Goal: Answer question/provide support: Share knowledge or assist other users

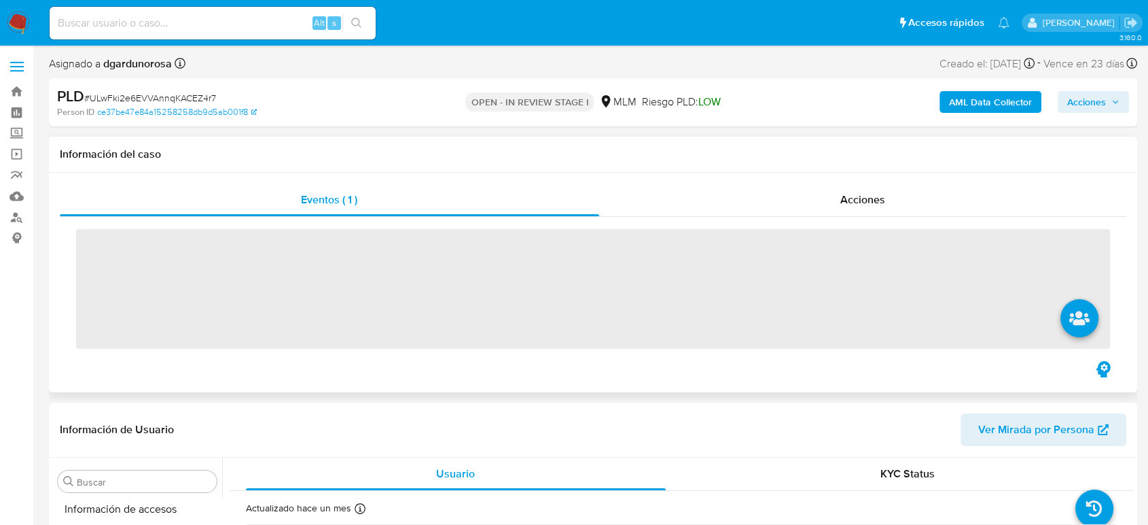
scroll to position [574, 0]
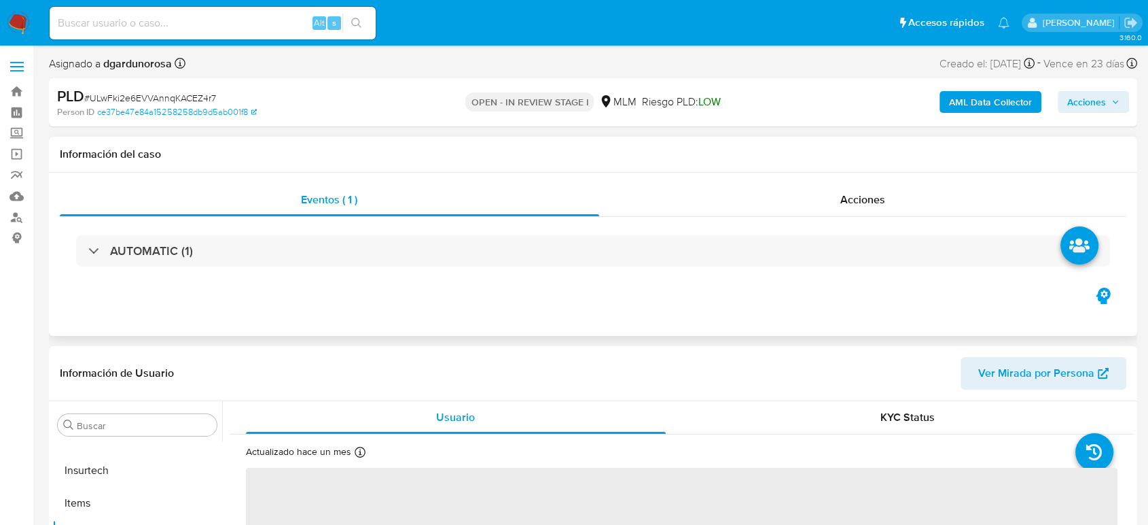
select select "10"
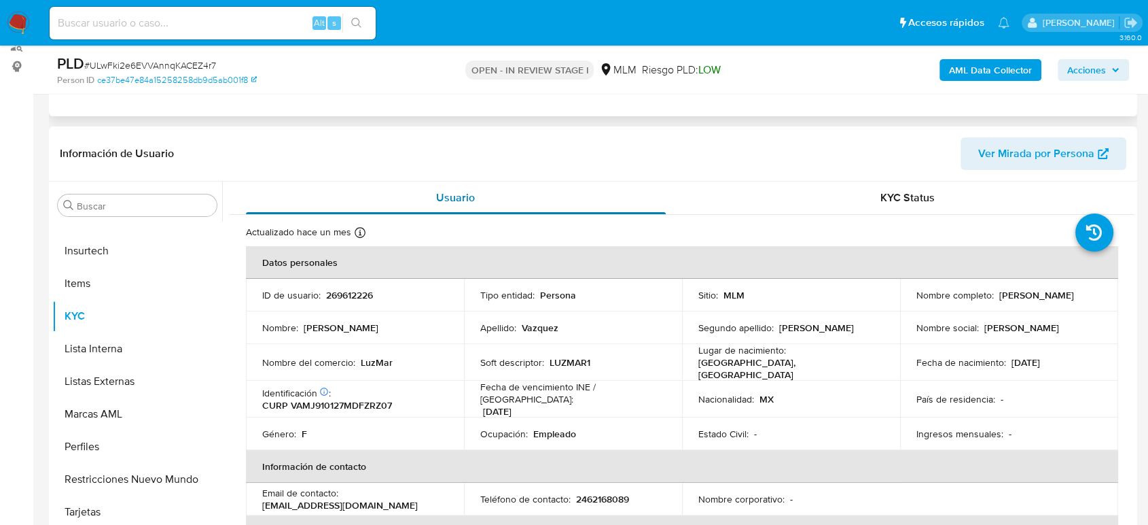
scroll to position [75, 0]
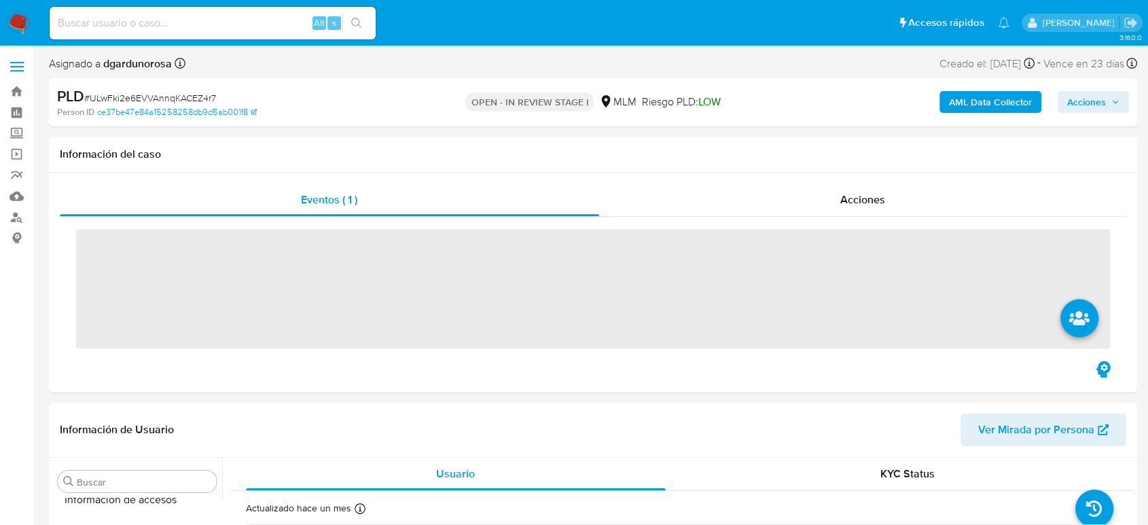
scroll to position [574, 0]
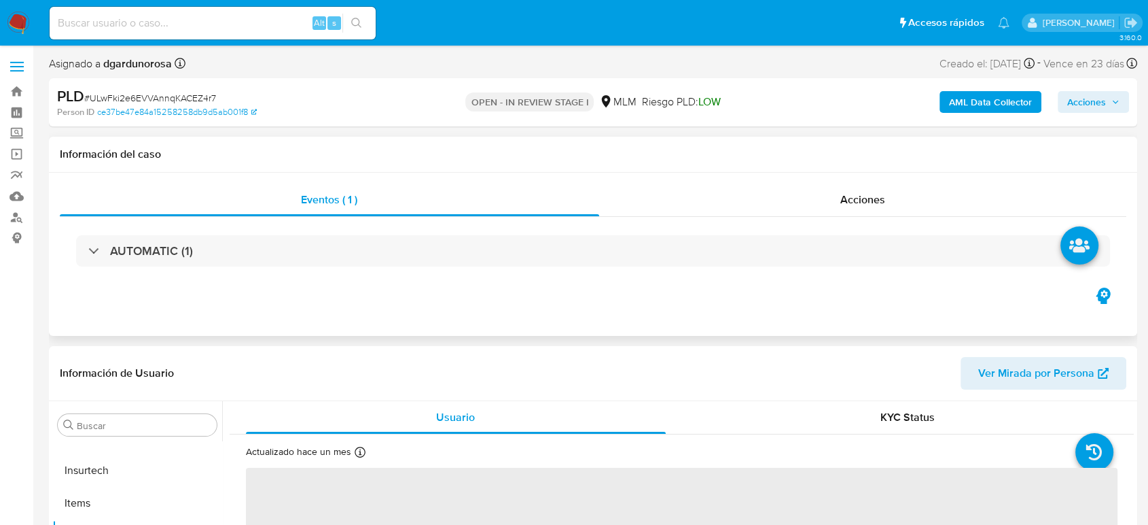
select select "10"
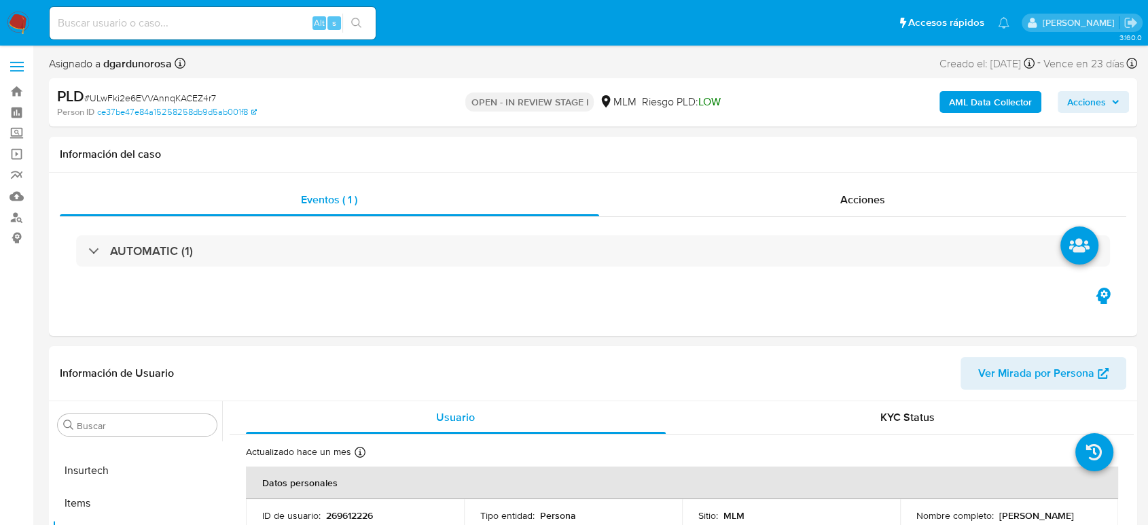
click at [255, 27] on input at bounding box center [213, 23] width 326 height 18
paste input "800992444"
type input "800992444"
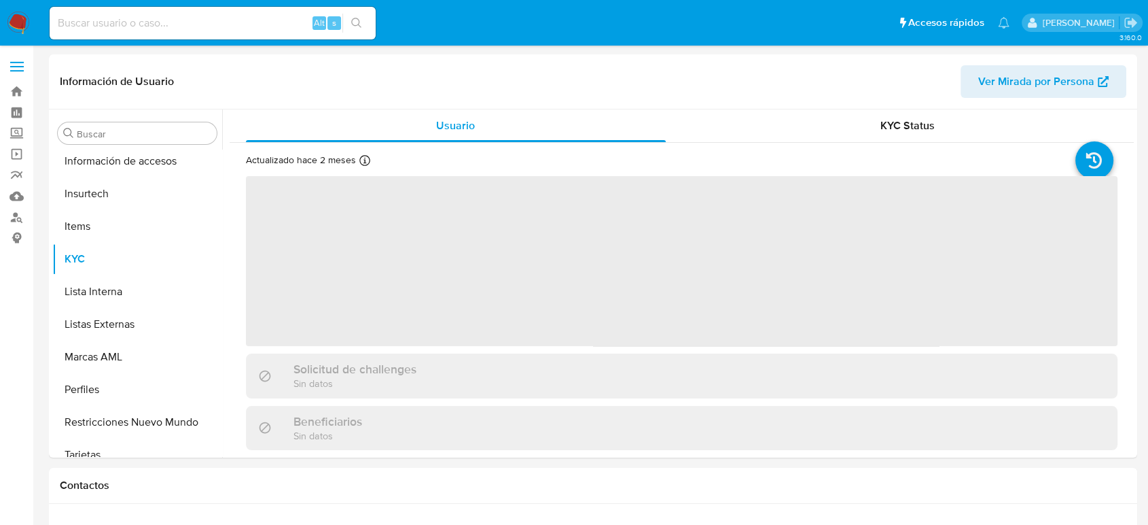
scroll to position [574, 0]
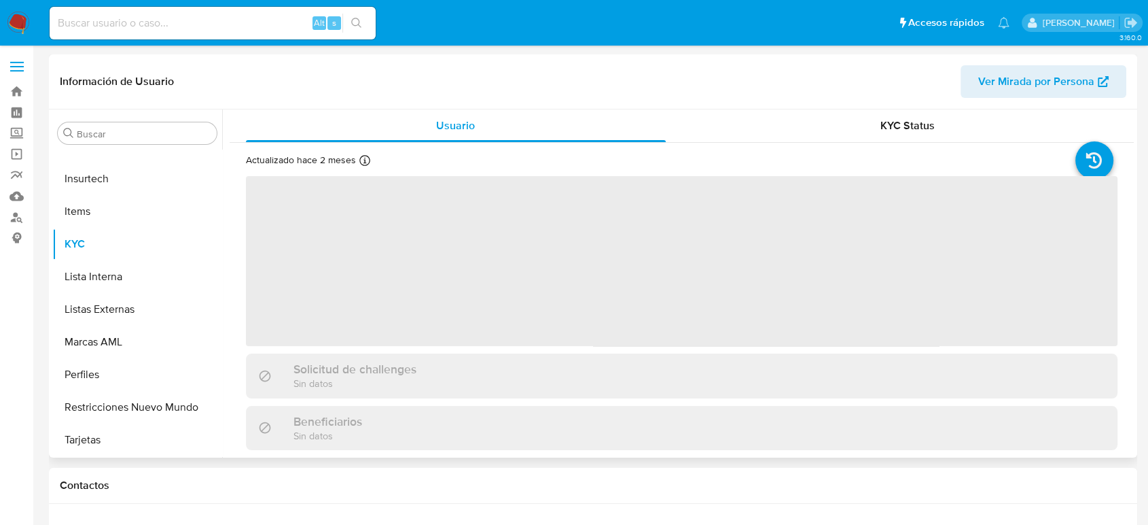
select select "10"
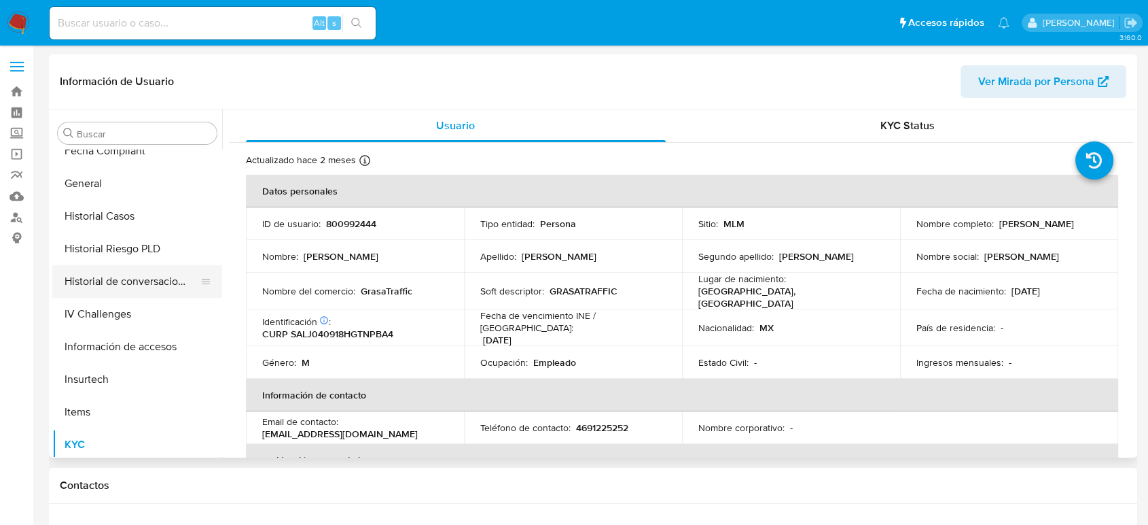
scroll to position [348, 0]
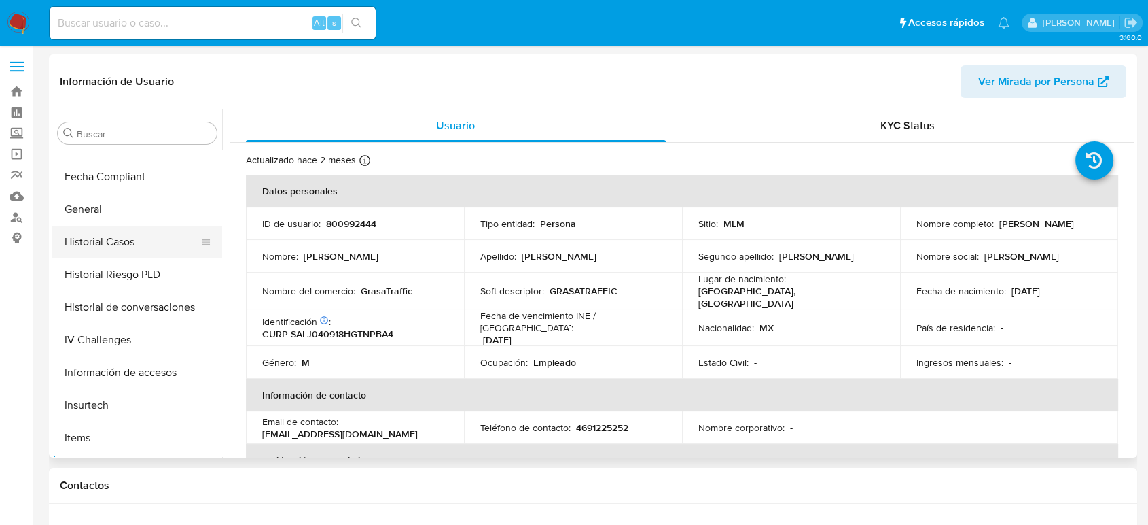
click at [109, 245] on button "Historial Casos" at bounding box center [131, 242] width 159 height 33
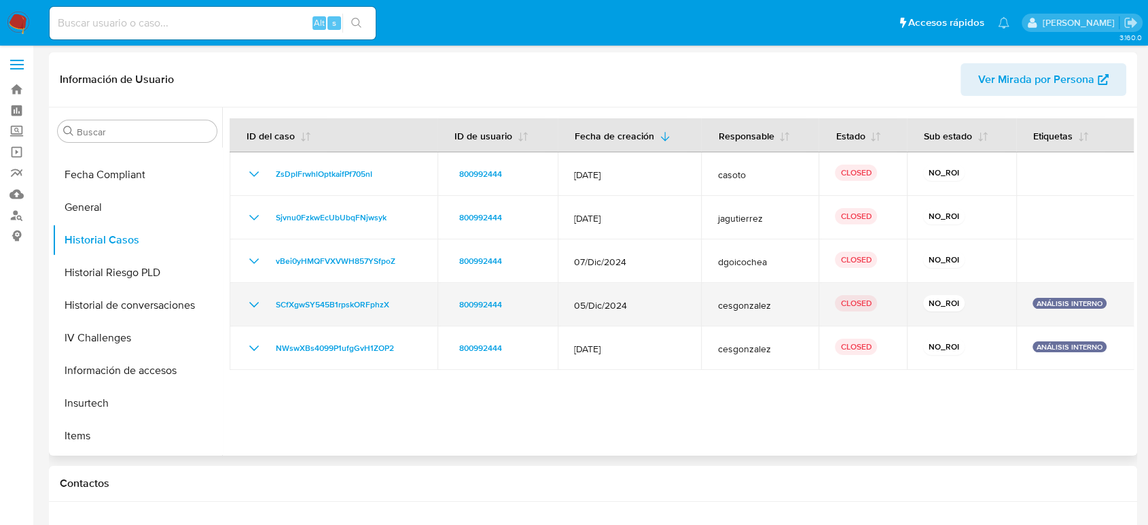
scroll to position [0, 0]
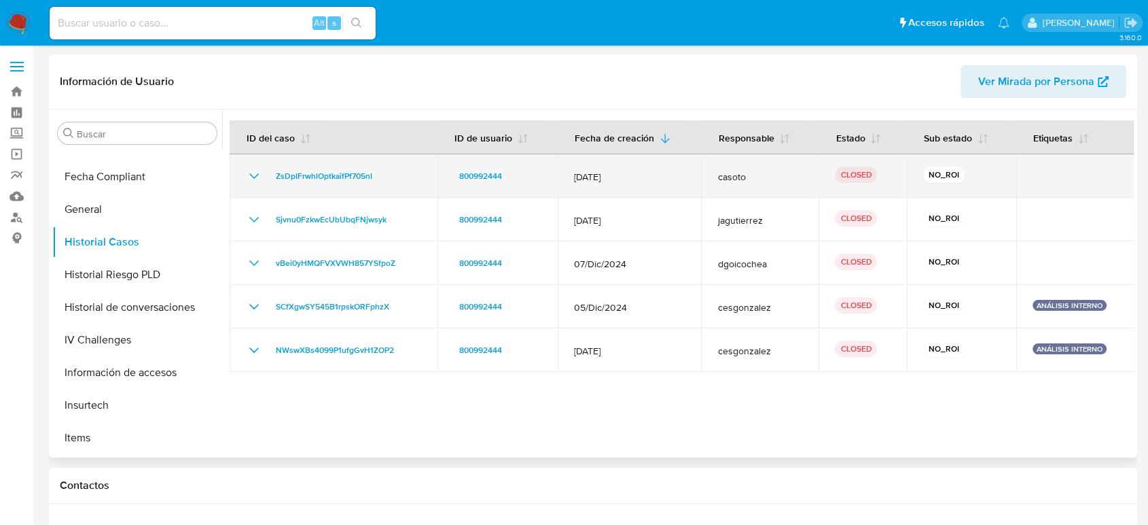
click at [250, 174] on icon "Mostrar/Ocultar" at bounding box center [254, 175] width 10 height 5
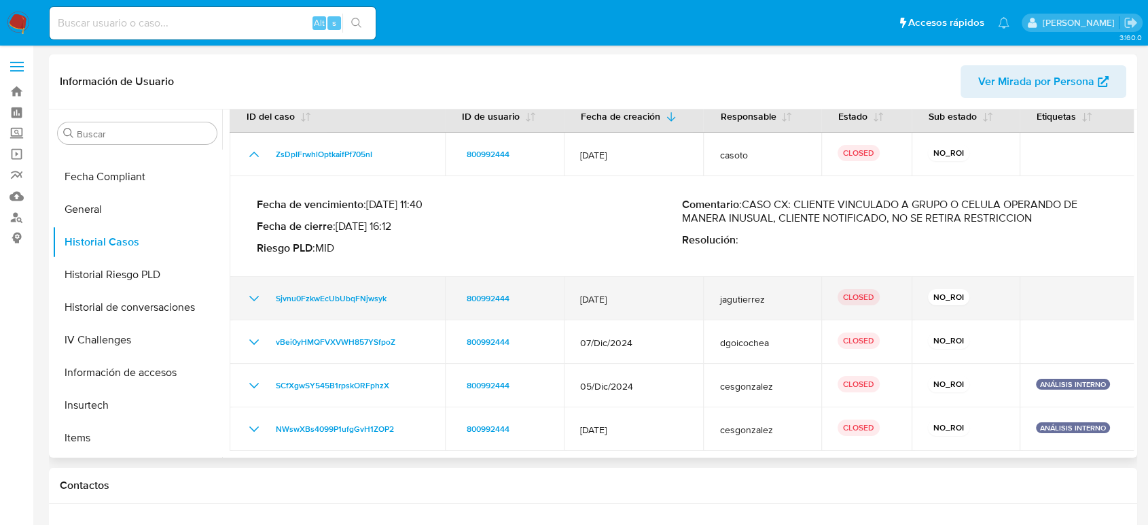
click at [252, 306] on td "Sjvnu0FzkwEcUbUbqFNjwsyk" at bounding box center [337, 298] width 215 height 43
click at [251, 304] on icon "Mostrar/Ocultar" at bounding box center [254, 298] width 16 height 16
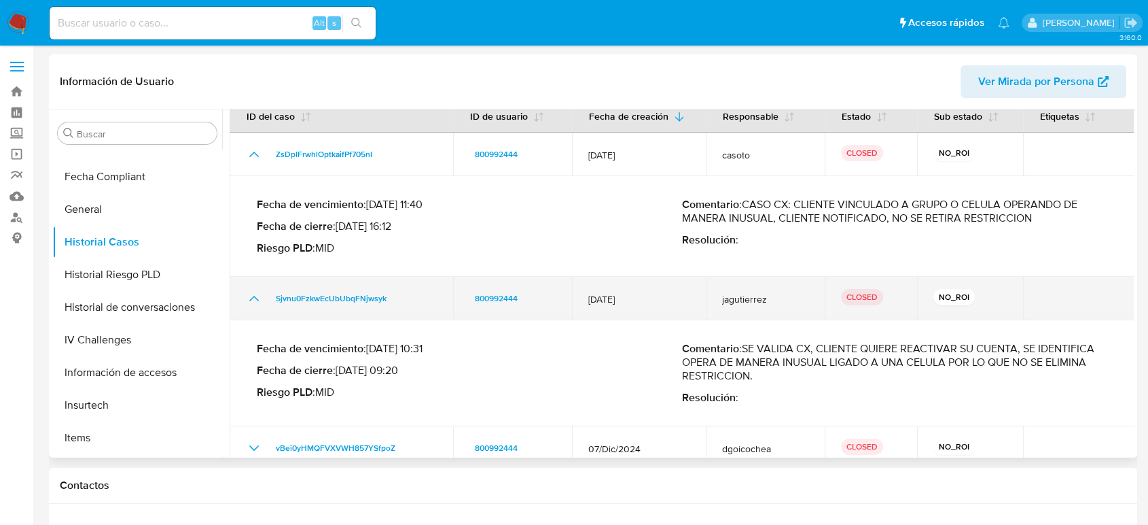
click at [250, 296] on icon "Mostrar/Ocultar" at bounding box center [254, 298] width 16 height 16
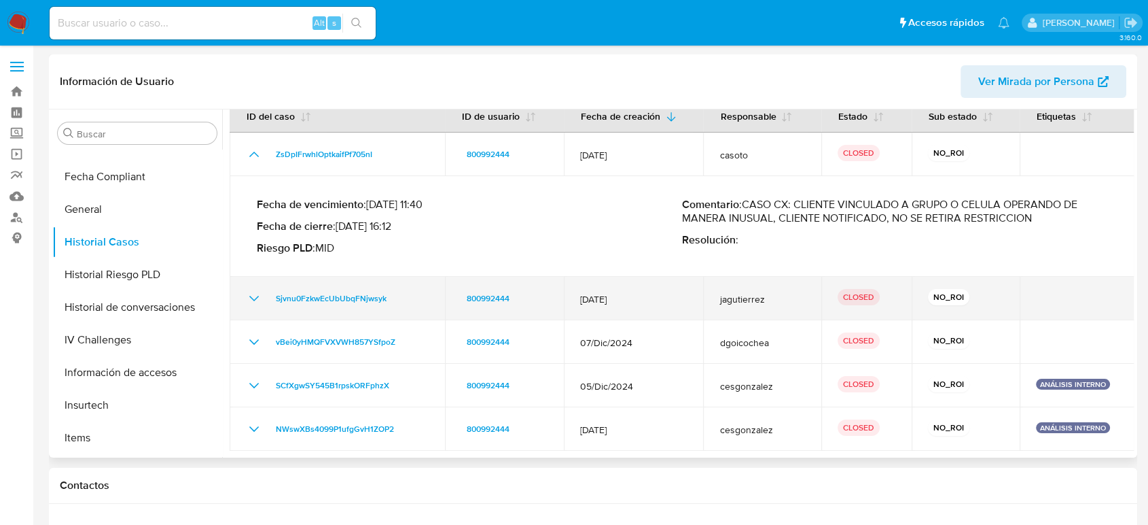
click at [251, 296] on icon "Mostrar/Ocultar" at bounding box center [254, 298] width 16 height 16
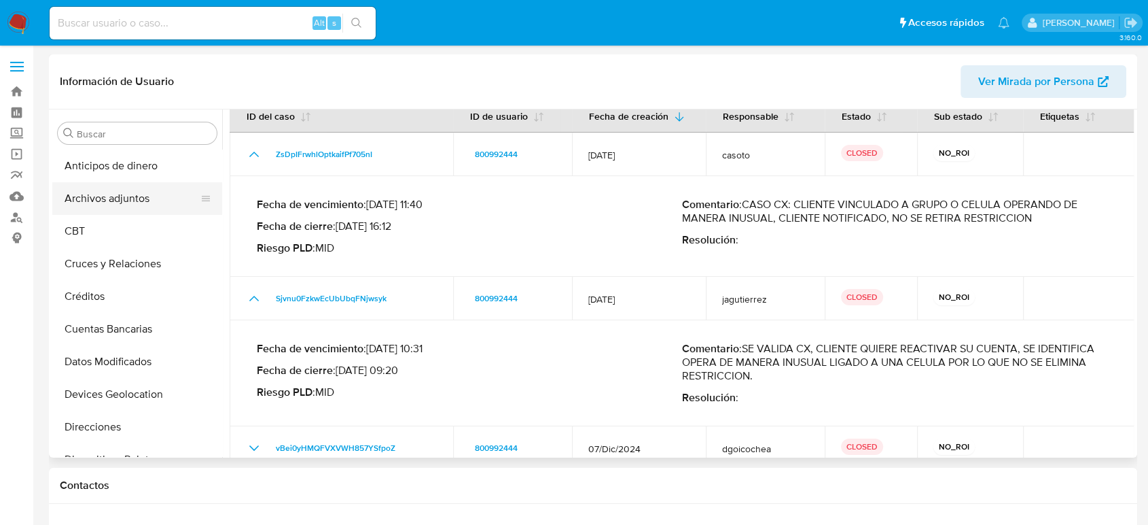
click at [109, 206] on button "Archivos adjuntos" at bounding box center [131, 198] width 159 height 33
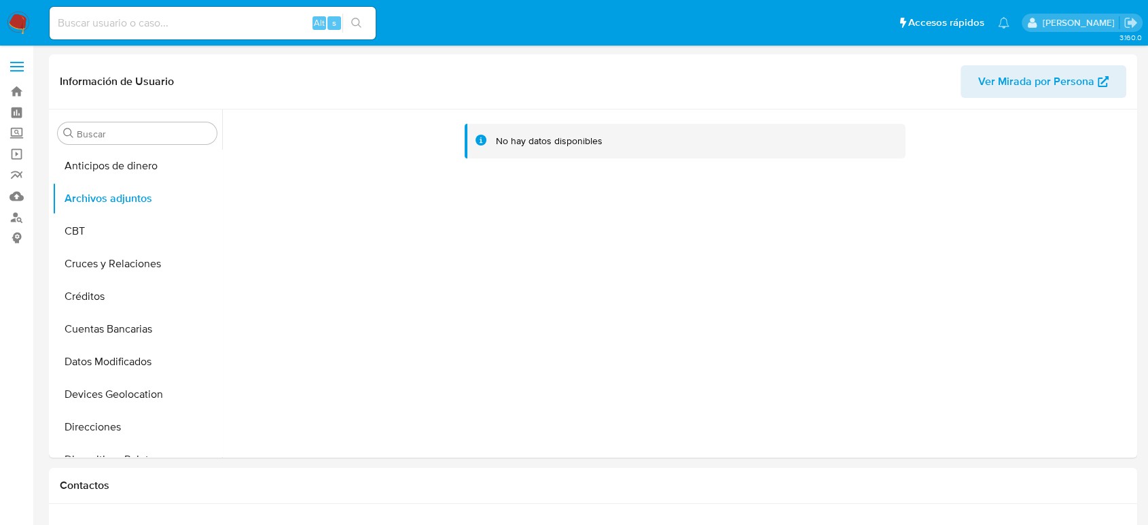
click at [123, 14] on input at bounding box center [213, 23] width 326 height 18
paste input "429236203"
type input "429236203"
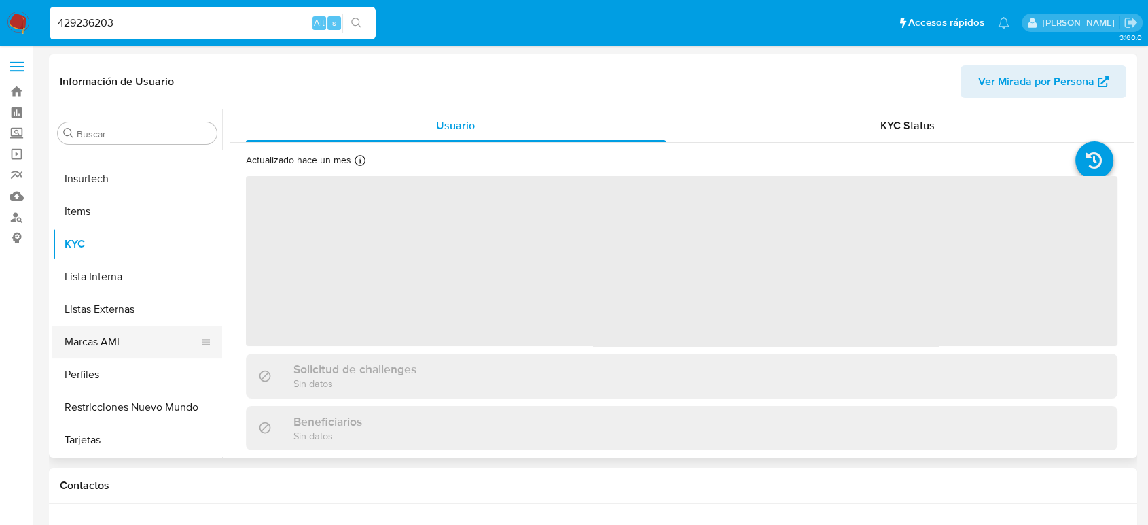
select select "10"
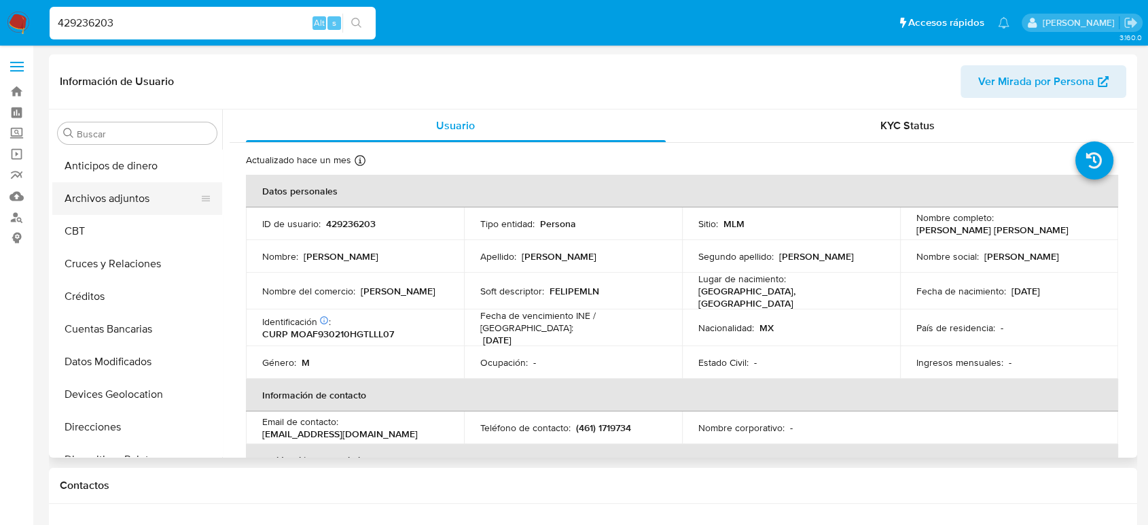
click at [114, 198] on button "Archivos adjuntos" at bounding box center [131, 198] width 159 height 33
